Goal: Transaction & Acquisition: Download file/media

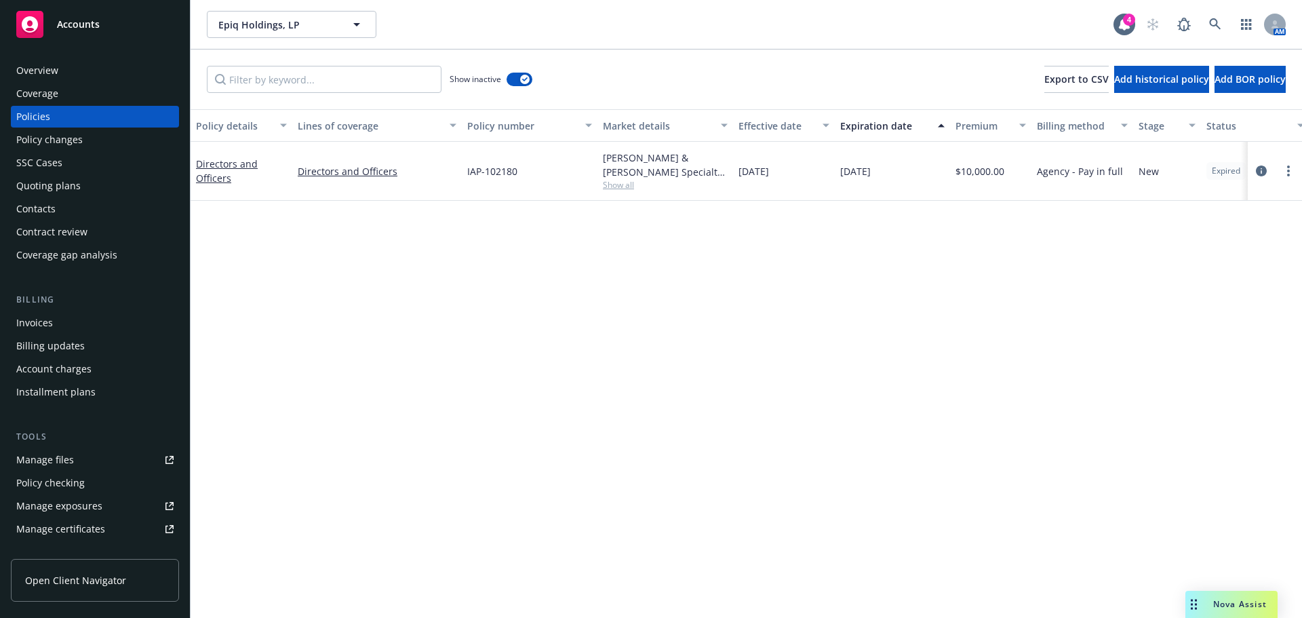
click at [249, 374] on div "Policy details Lines of coverage Policy number Market details Effective date Ex…" at bounding box center [747, 363] width 1112 height 509
drag, startPoint x: 76, startPoint y: 18, endPoint x: 91, endPoint y: 18, distance: 14.9
click at [77, 19] on span "Accounts" at bounding box center [78, 24] width 43 height 11
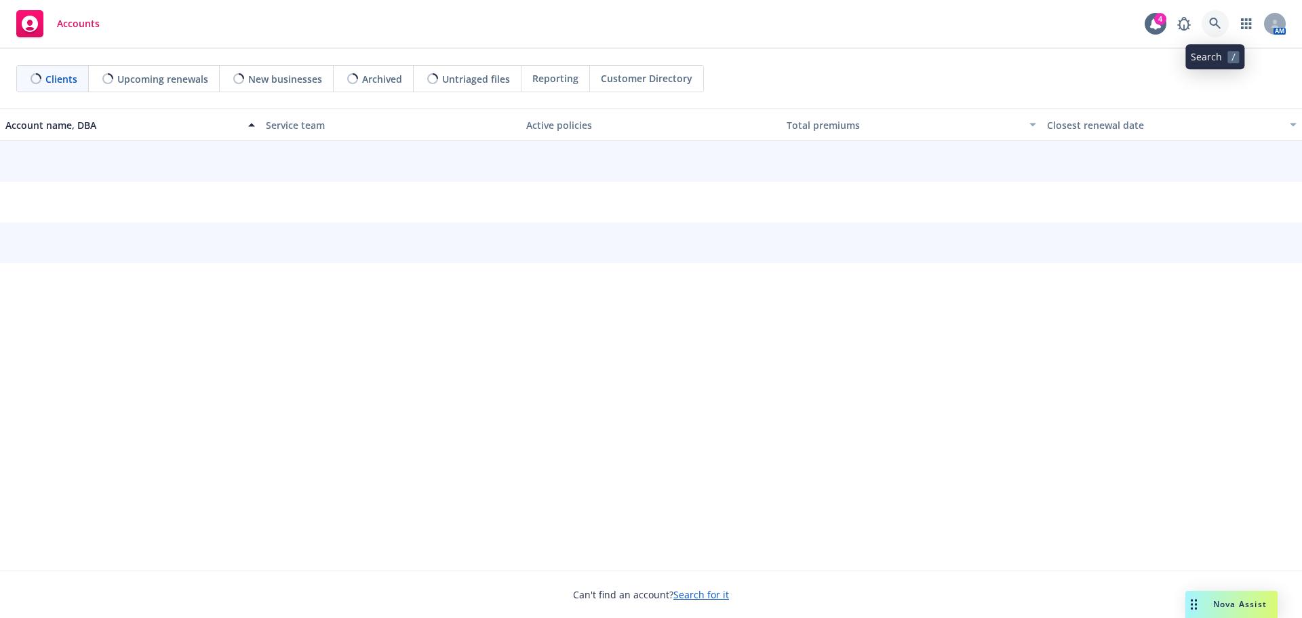
click at [1215, 23] on icon at bounding box center [1215, 24] width 12 height 12
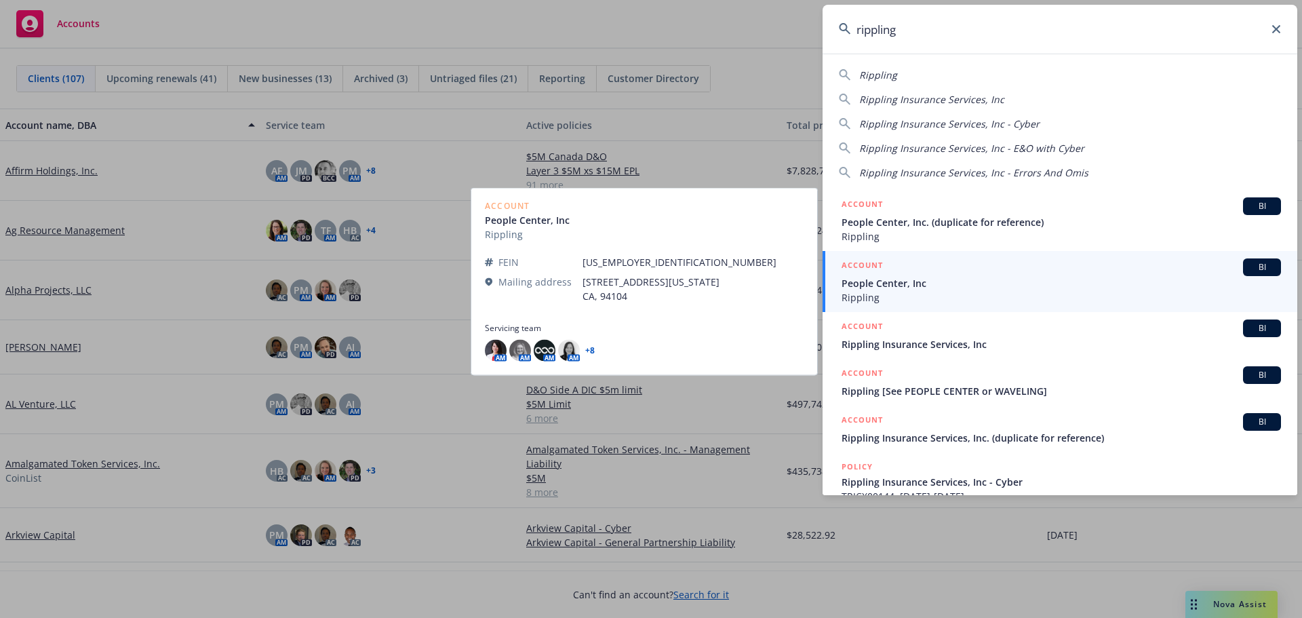
type input "rippling"
click at [920, 286] on span "People Center, Inc" at bounding box center [1061, 283] width 439 height 14
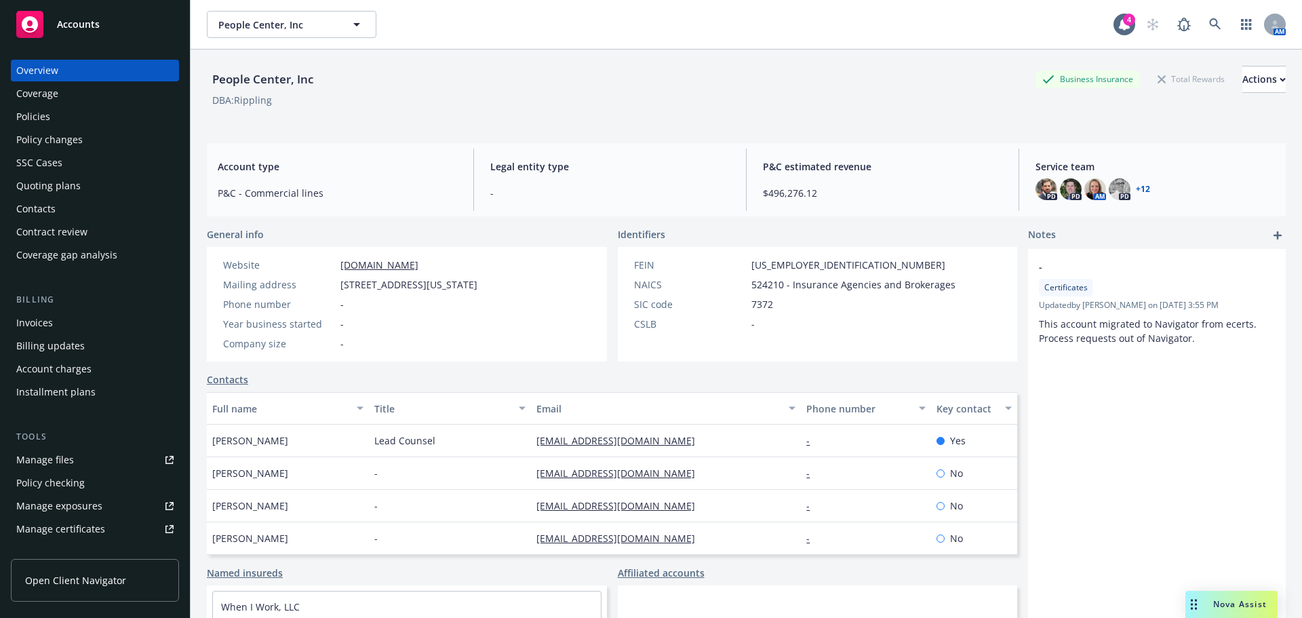
click at [36, 119] on div "Policies" at bounding box center [33, 117] width 34 height 22
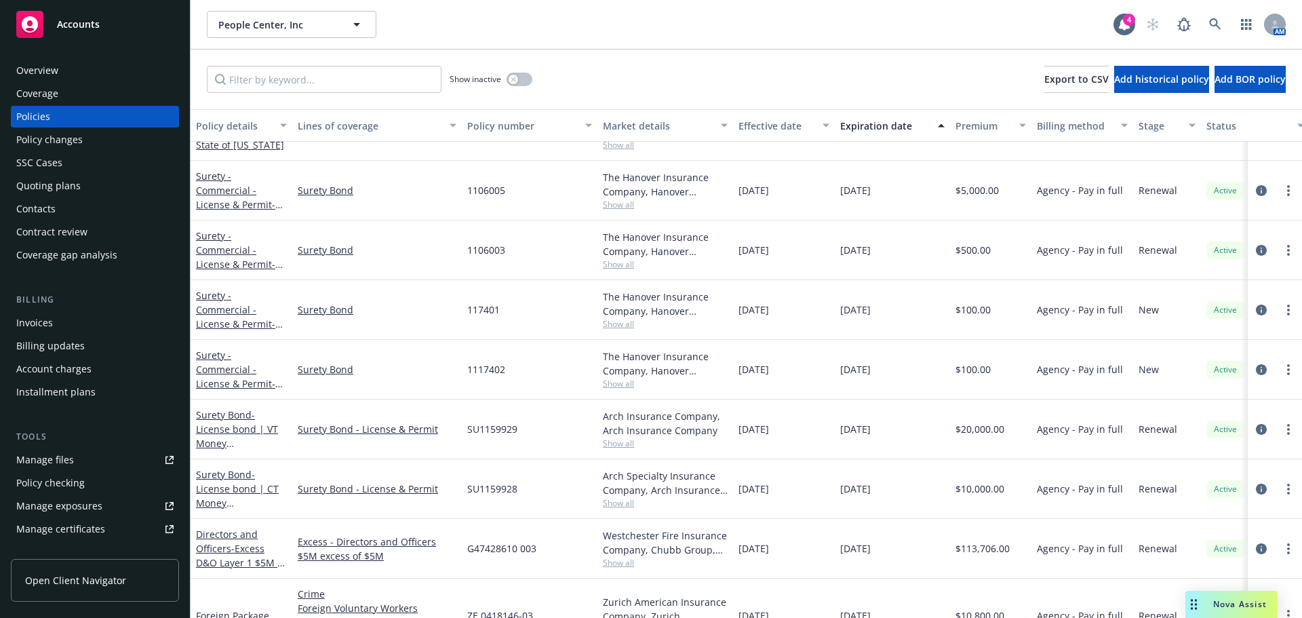
scroll to position [5087, 0]
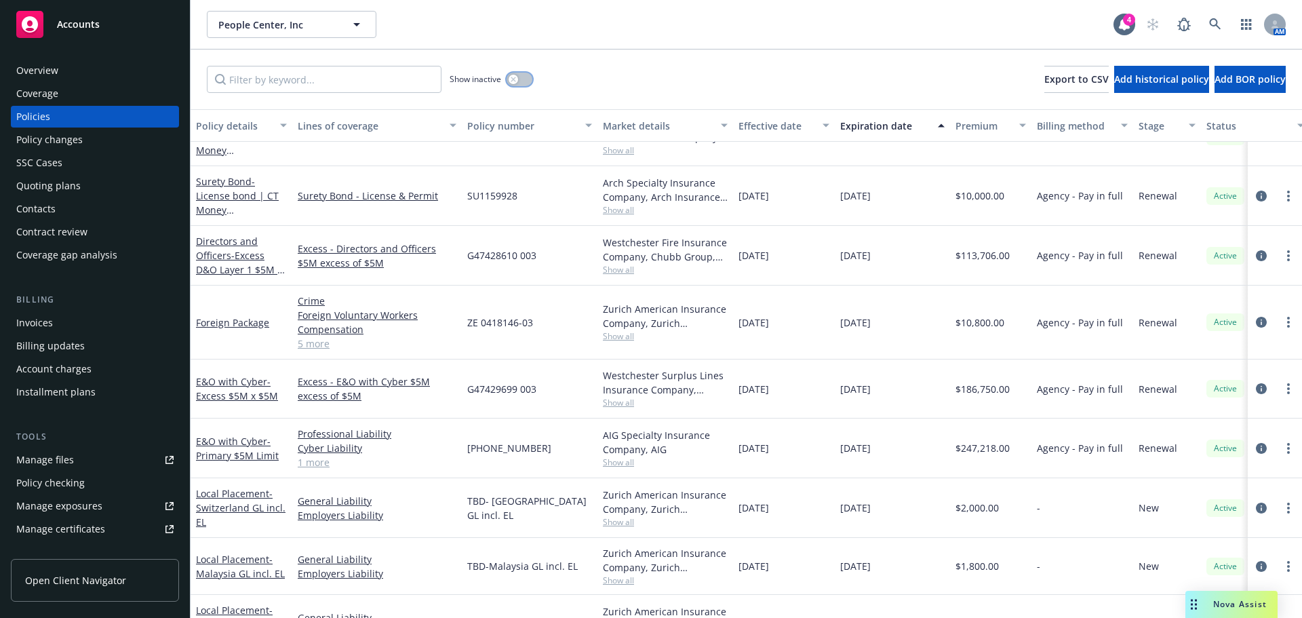
click at [528, 83] on button "button" at bounding box center [520, 80] width 26 height 14
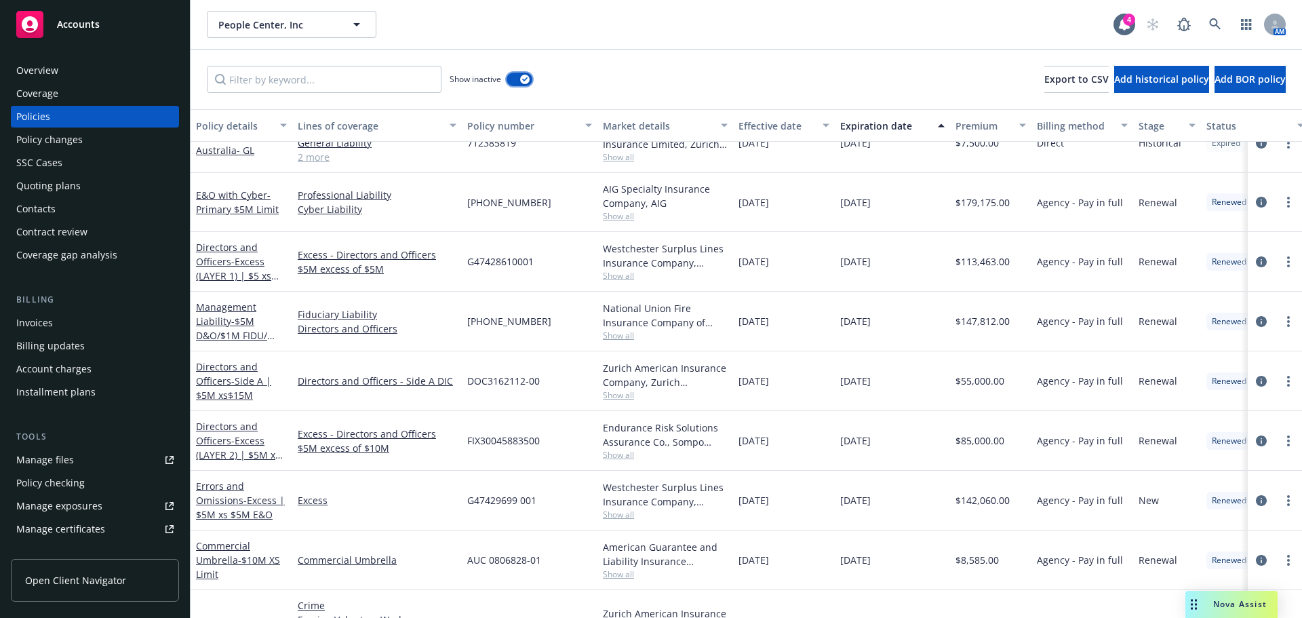
scroll to position [18041, 0]
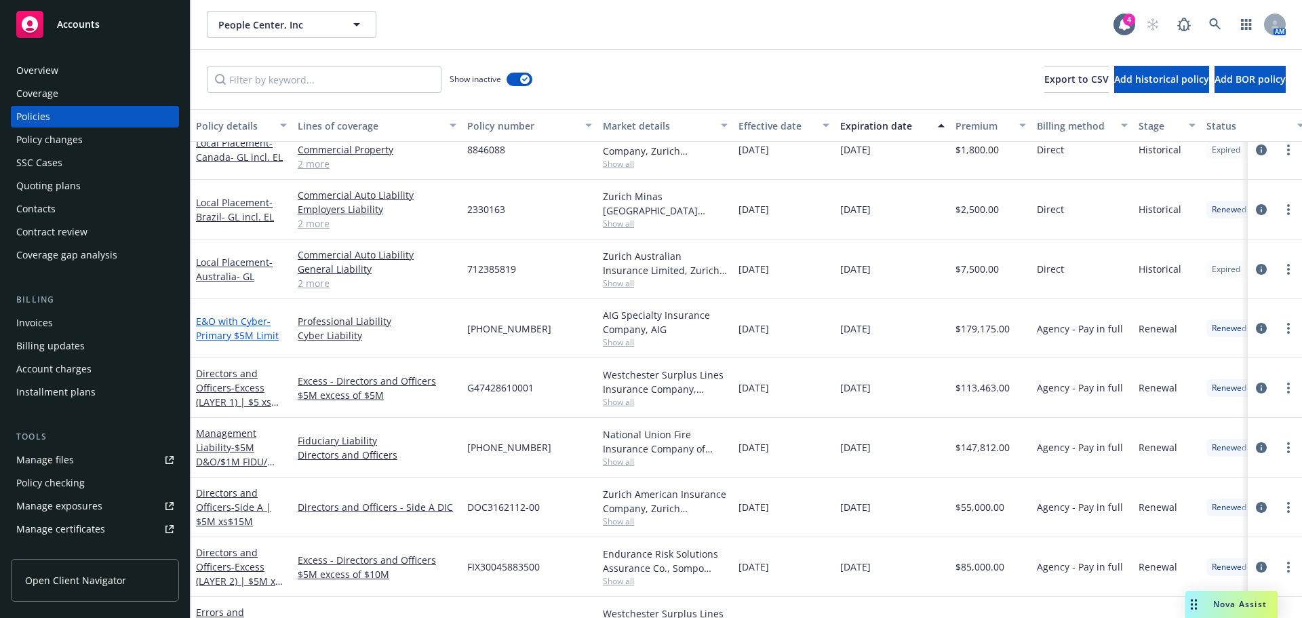
click at [255, 334] on span "- Primary $5M Limit" at bounding box center [237, 328] width 83 height 27
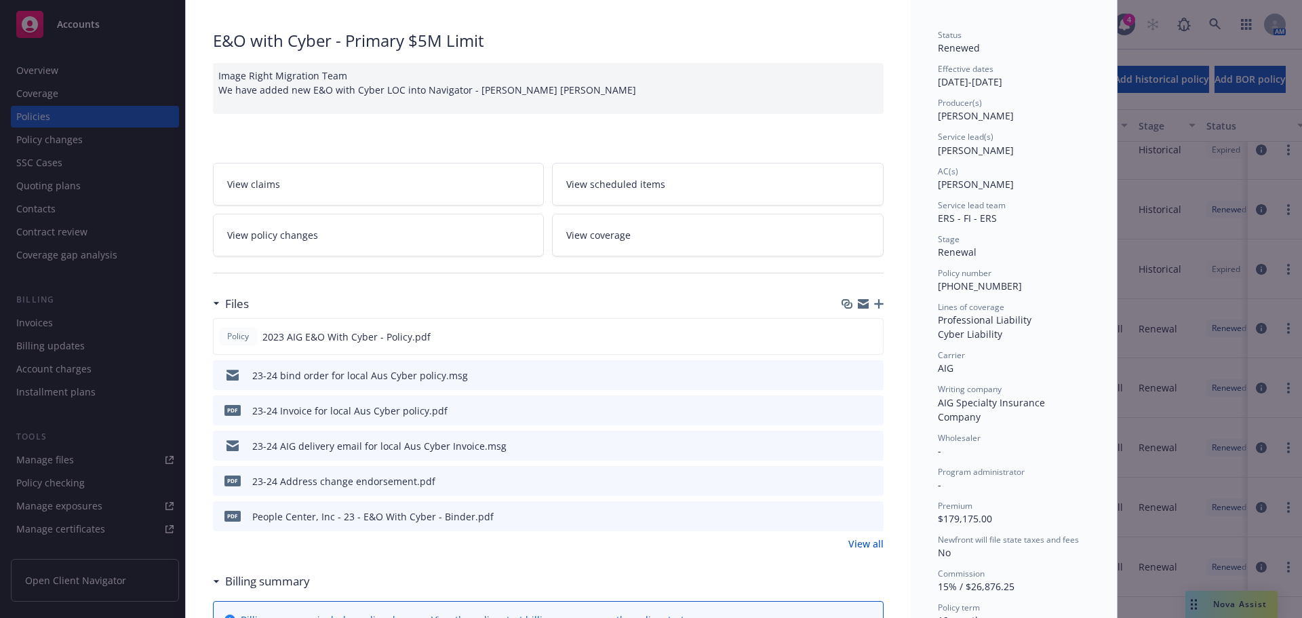
scroll to position [136, 0]
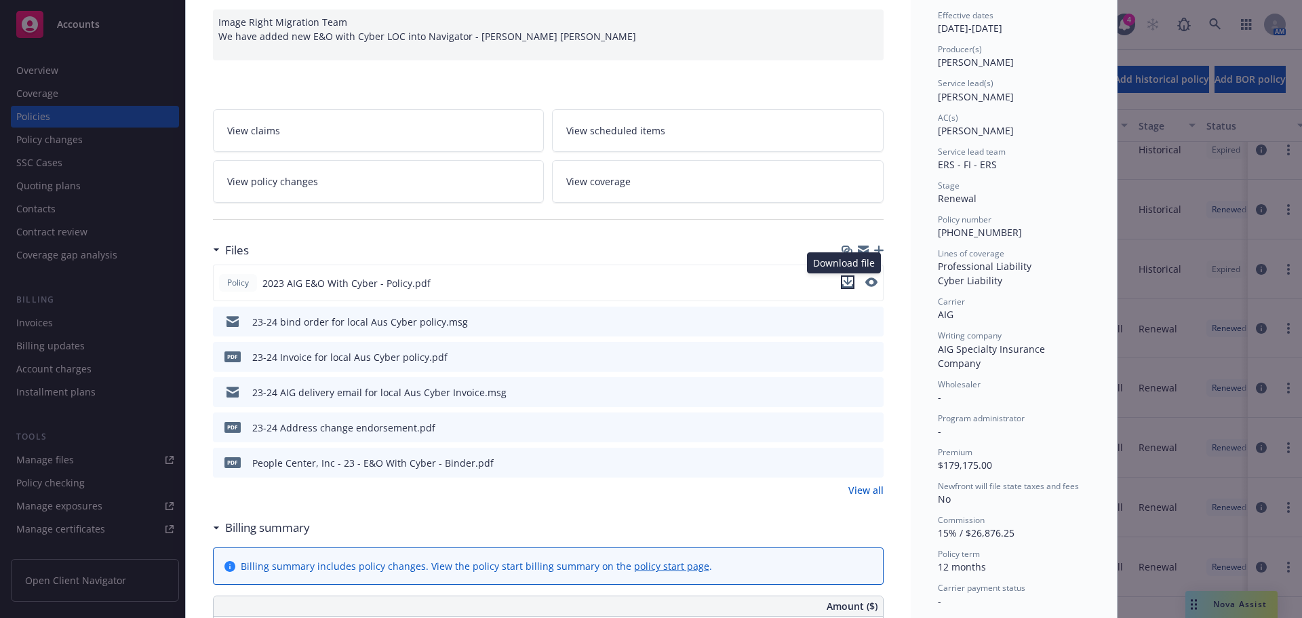
click at [842, 284] on icon "download file" at bounding box center [847, 282] width 11 height 11
